Goal: Information Seeking & Learning: Learn about a topic

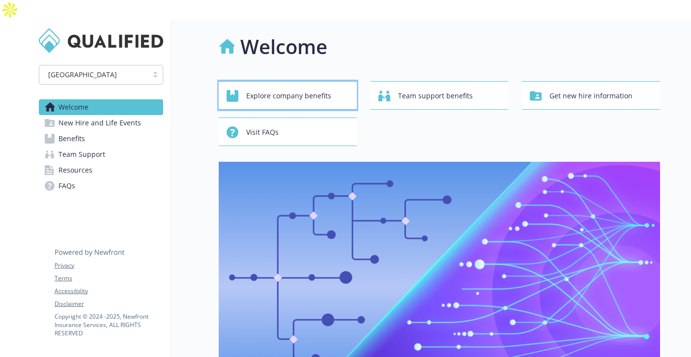
click at [273, 86] on span "Explore company benefits" at bounding box center [288, 95] width 85 height 19
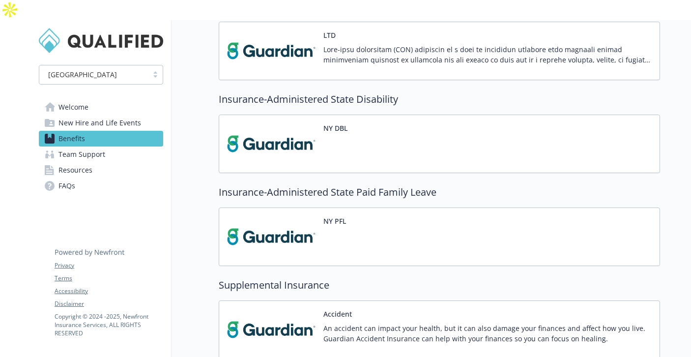
scroll to position [917, 0]
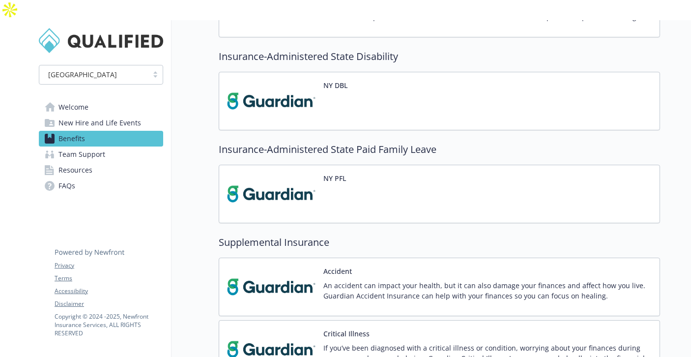
click at [370, 173] on div "NY PFL" at bounding box center [439, 194] width 441 height 58
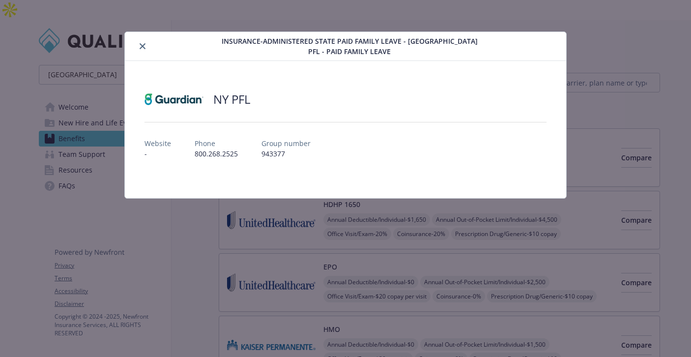
scroll to position [958, 0]
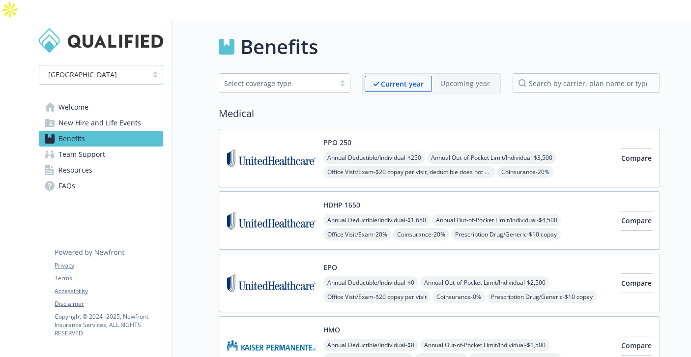
click at [85, 115] on span "New Hire and Life Events" at bounding box center [99, 123] width 83 height 16
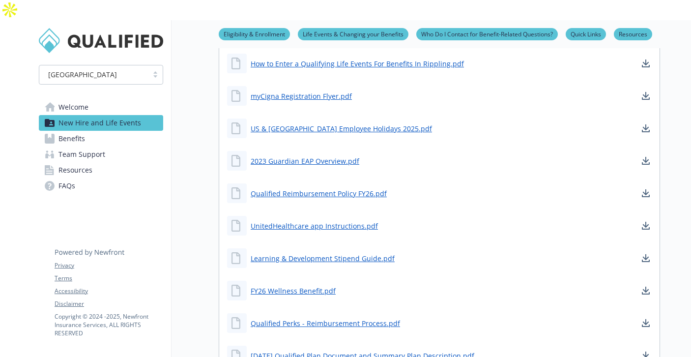
scroll to position [542, 0]
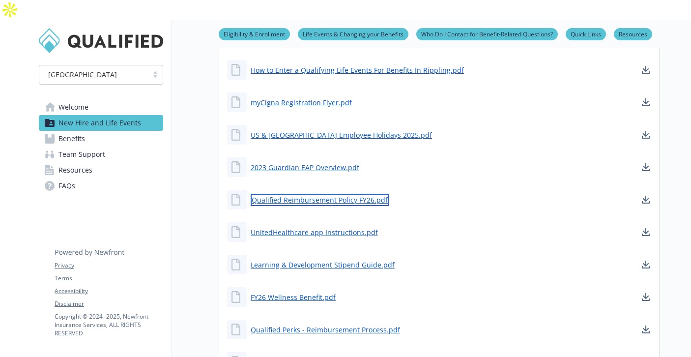
click at [311, 194] on link "Qualified Reimbursement Policy FY26.pdf" at bounding box center [320, 200] width 138 height 12
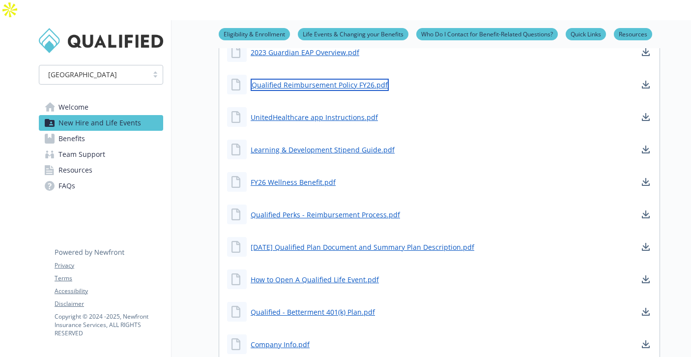
scroll to position [663, 0]
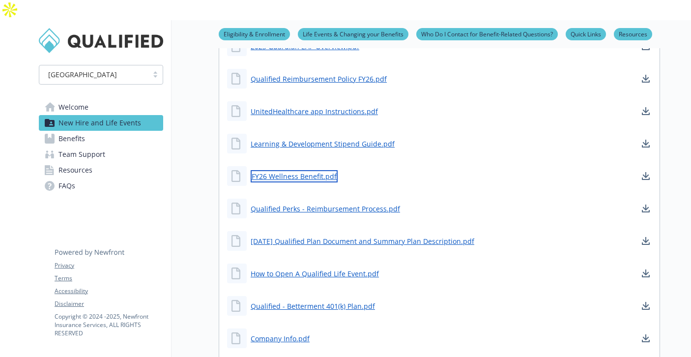
click at [297, 170] on link "FY26 Wellness Benefit.pdf" at bounding box center [294, 176] width 87 height 12
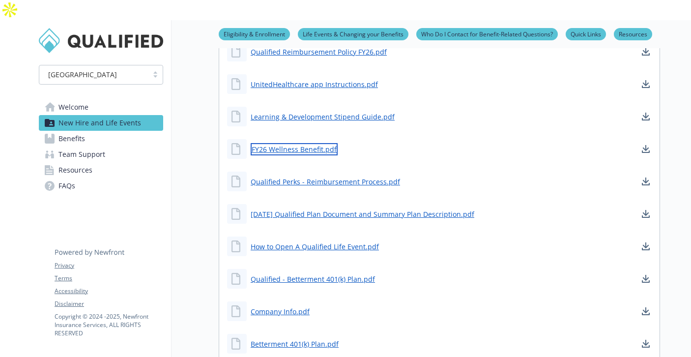
scroll to position [693, 0]
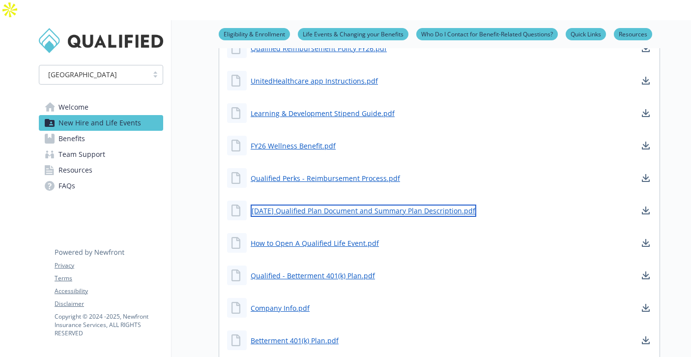
click at [306, 204] on link "1.1.2025 Qualified Plan Document and Summary Plan Description.pdf" at bounding box center [363, 210] width 225 height 12
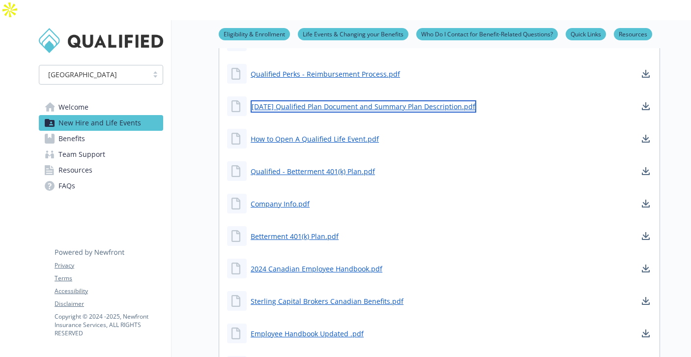
scroll to position [797, 0]
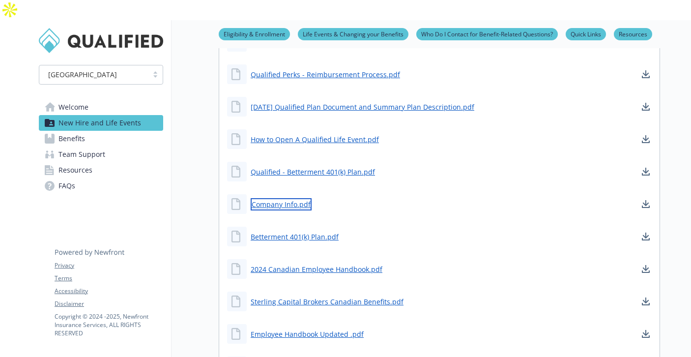
click at [289, 198] on link "Company Info.pdf" at bounding box center [281, 204] width 61 height 12
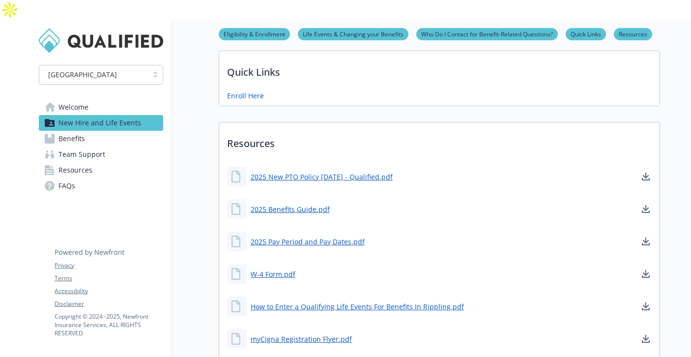
scroll to position [0, 0]
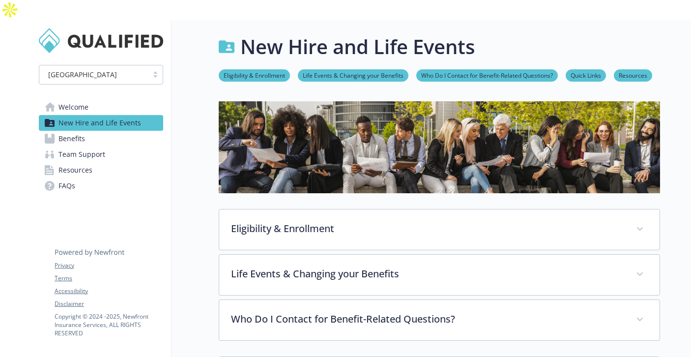
click at [377, 70] on link "Life Events & Changing your Benefits" at bounding box center [353, 74] width 111 height 9
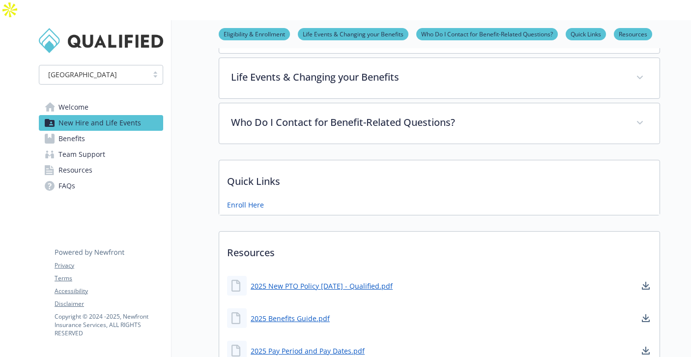
scroll to position [204, 0]
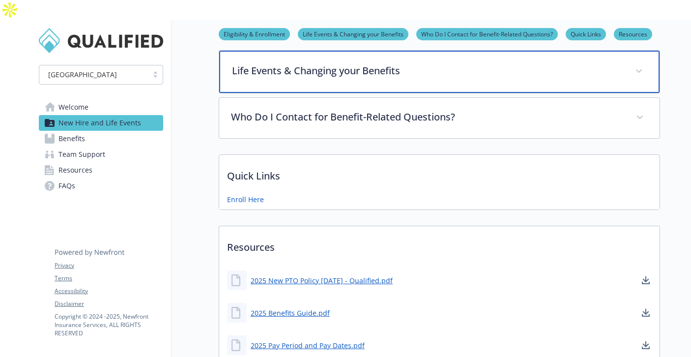
click at [316, 62] on div "Life Events & Changing your Benefits" at bounding box center [439, 72] width 440 height 42
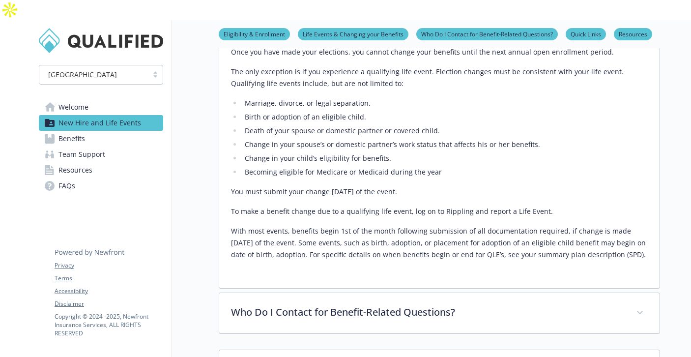
scroll to position [251, 0]
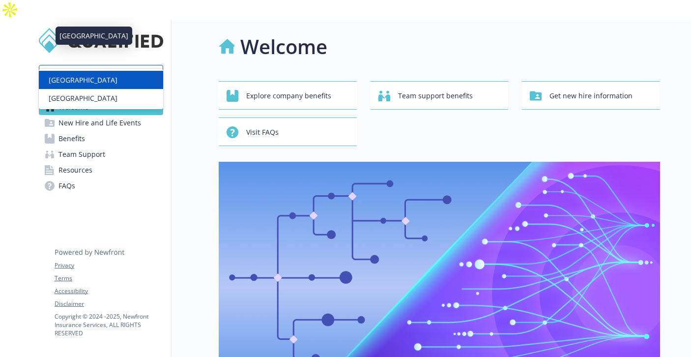
click at [131, 69] on div "[GEOGRAPHIC_DATA]" at bounding box center [93, 74] width 99 height 10
click at [239, 32] on div "Welcome" at bounding box center [439, 46] width 441 height 29
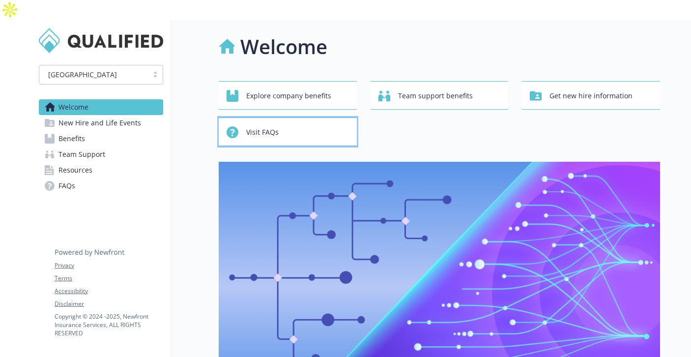
click at [251, 123] on span "Visit FAQs" at bounding box center [262, 132] width 32 height 19
click at [85, 131] on link "Benefits" at bounding box center [101, 139] width 124 height 16
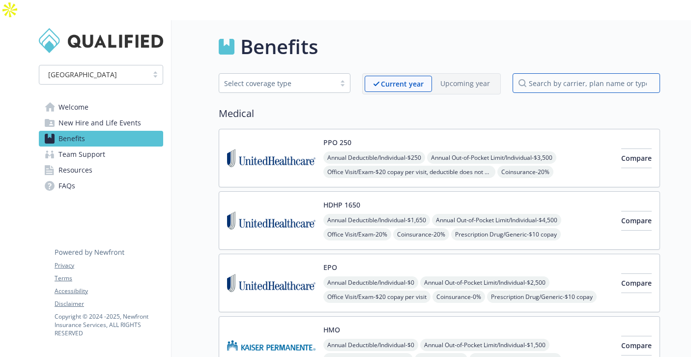
click at [537, 73] on input "search by carrier, plan name or type" at bounding box center [585, 83] width 147 height 20
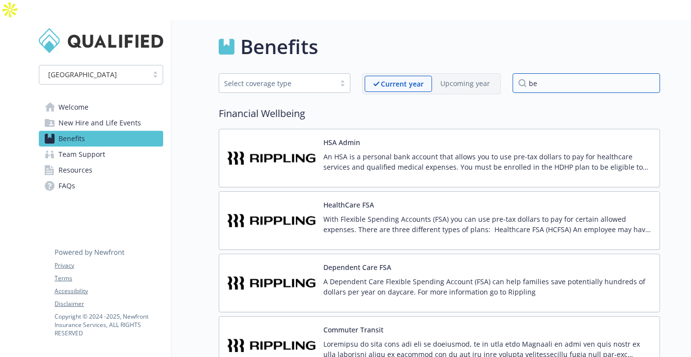
type input "b"
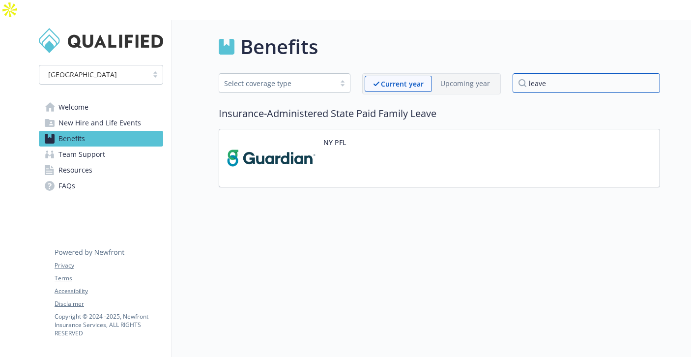
type input "leave"
click at [445, 129] on div "NY PFL" at bounding box center [439, 158] width 441 height 58
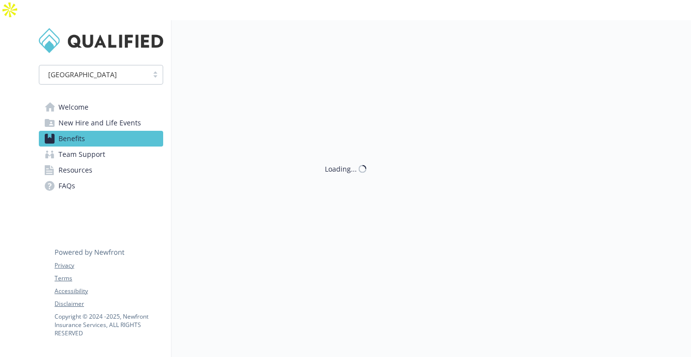
click at [445, 123] on div "Loading..." at bounding box center [415, 198] width 488 height 357
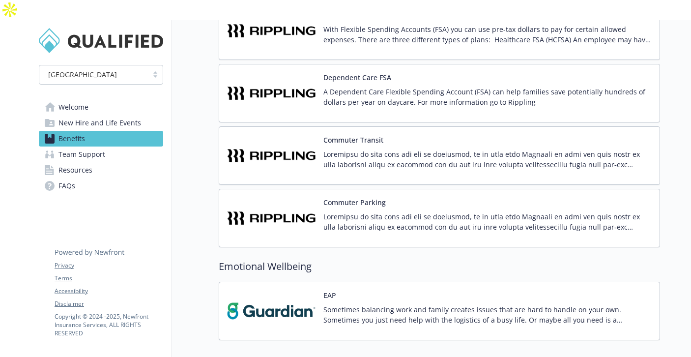
scroll to position [1528, 0]
